Goal: Information Seeking & Learning: Learn about a topic

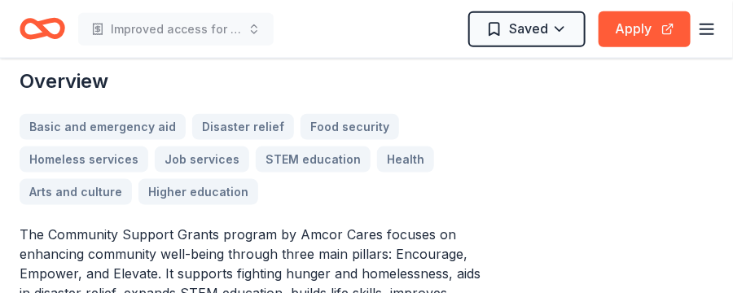
scroll to position [489, 0]
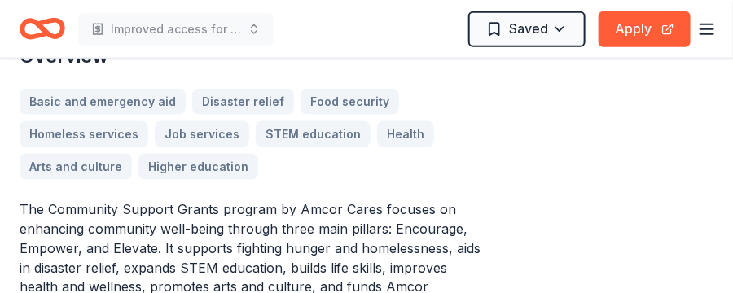
click at [235, 100] on div "Basic and emergency aid Disaster relief Food security Homeless services Job ser…" at bounding box center [253, 134] width 466 height 91
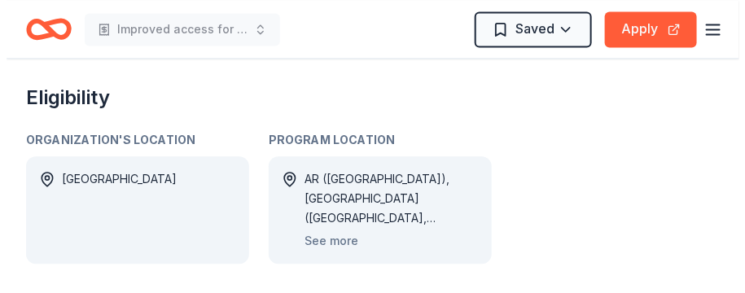
scroll to position [896, 0]
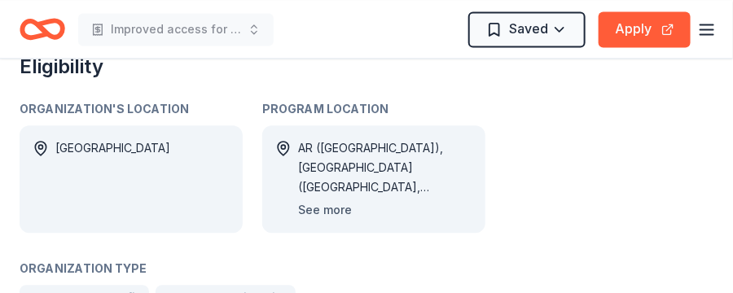
click at [336, 210] on button "See more" at bounding box center [325, 210] width 54 height 20
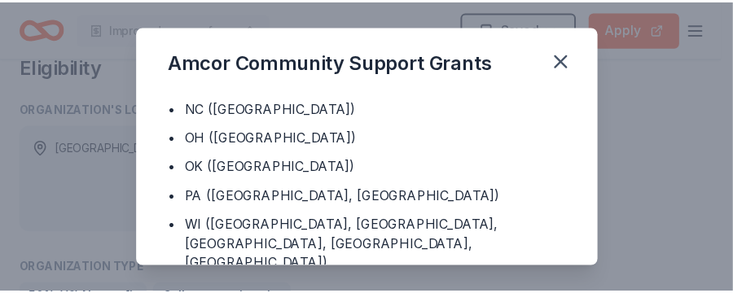
scroll to position [0, 0]
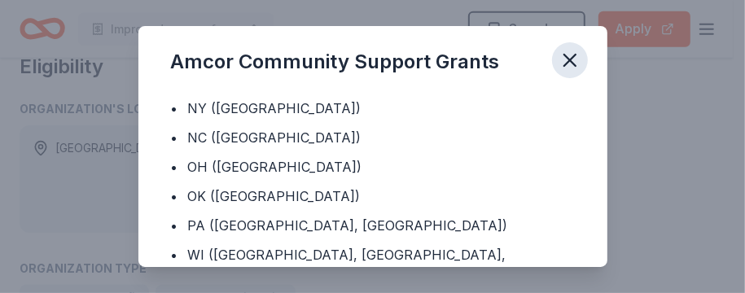
click at [570, 61] on icon "button" at bounding box center [569, 60] width 11 height 11
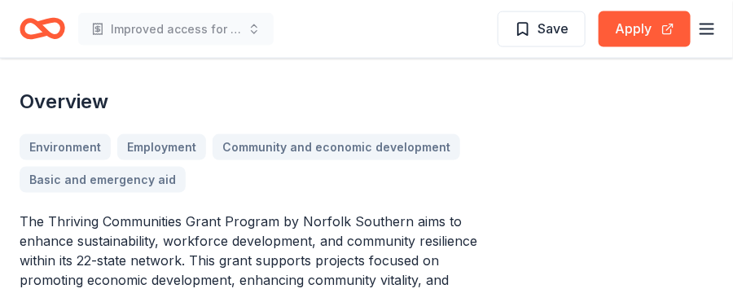
scroll to position [570, 0]
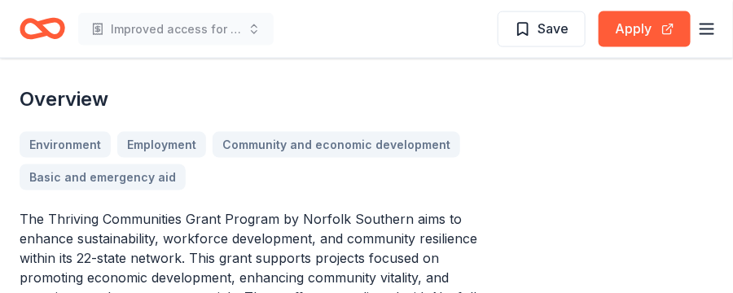
click at [88, 141] on div "Environment Employment Community and economic development Basic and emergency a…" at bounding box center [253, 161] width 466 height 59
click at [67, 151] on div "Environment Employment Community and economic development Basic and emergency a…" at bounding box center [253, 161] width 466 height 59
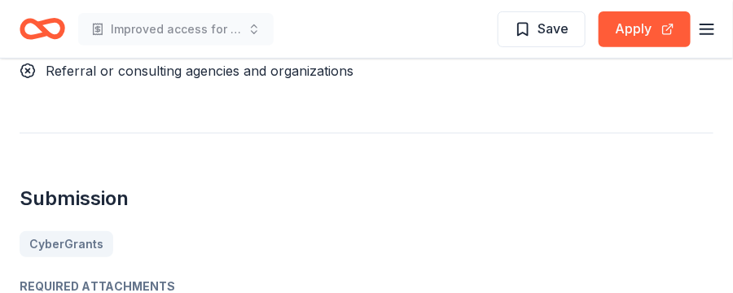
scroll to position [1686, 0]
